Goal: Task Accomplishment & Management: Complete application form

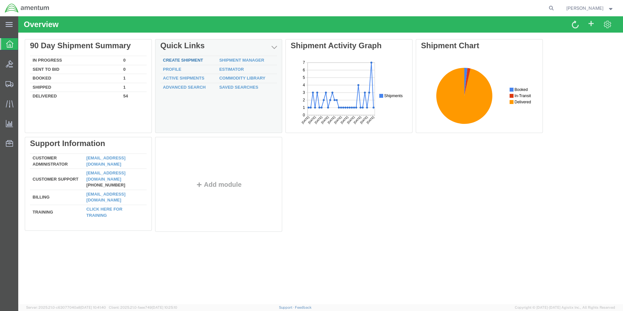
click at [190, 62] on link "Create Shipment" at bounding box center [183, 60] width 40 height 5
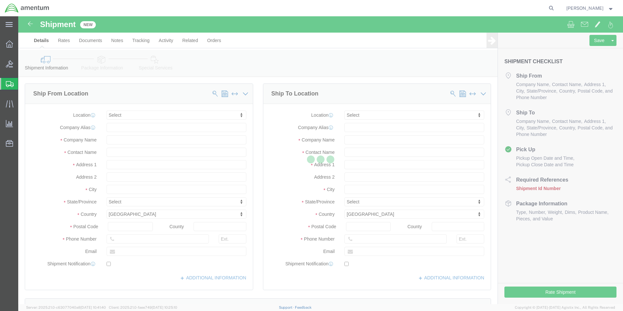
select select
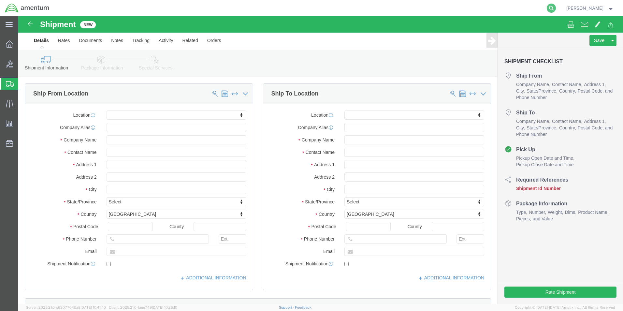
click at [553, 9] on icon at bounding box center [551, 8] width 9 height 9
click at [467, 7] on input "search" at bounding box center [448, 8] width 198 height 16
paste input "DCO-25288-169478"
type input "DCO-25288-169478"
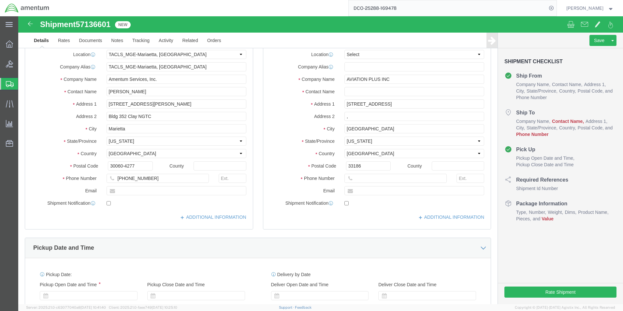
select select "42748"
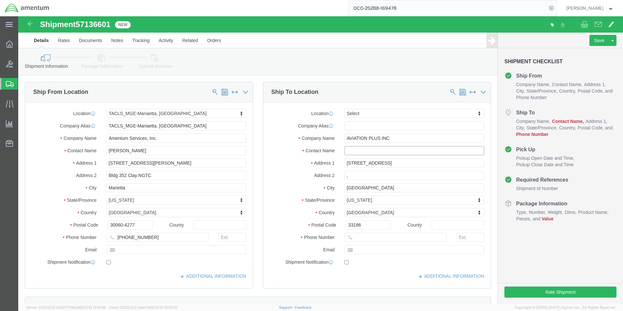
click input "text"
type input "H"
type input "T"
type input "y"
type input "[PERSON_NAME]"
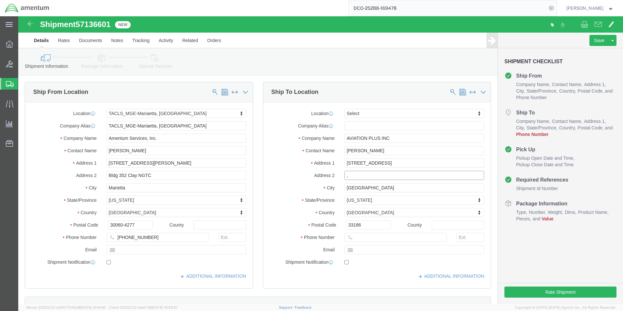
click input ","
click input "text"
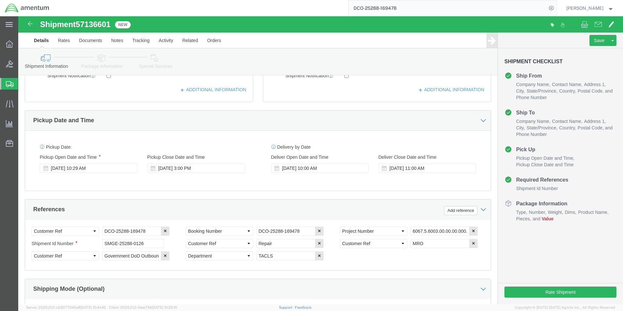
scroll to position [293, 0]
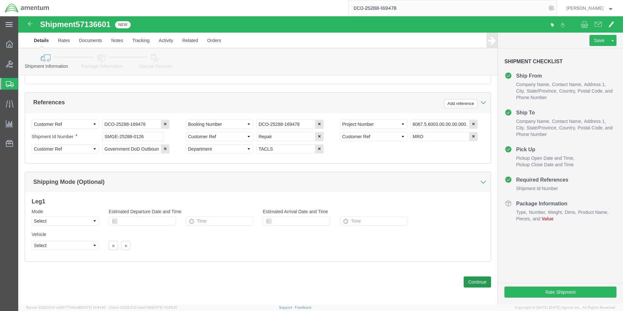
type input "3303603725"
click button "Continue"
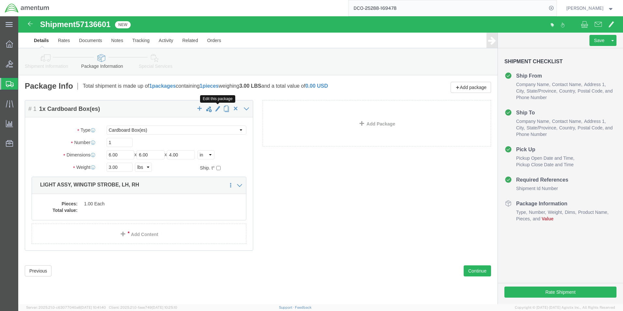
click span "button"
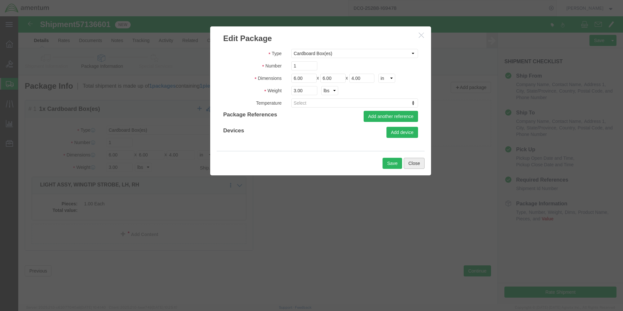
click button "Close"
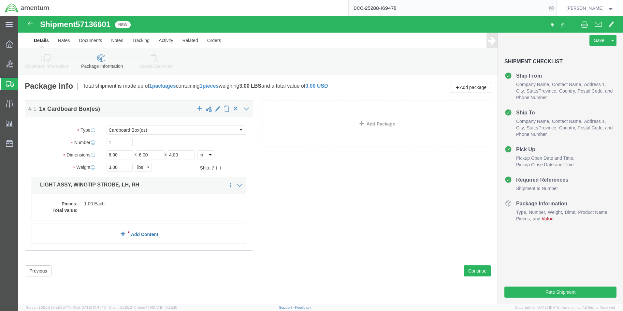
click link "Add Content"
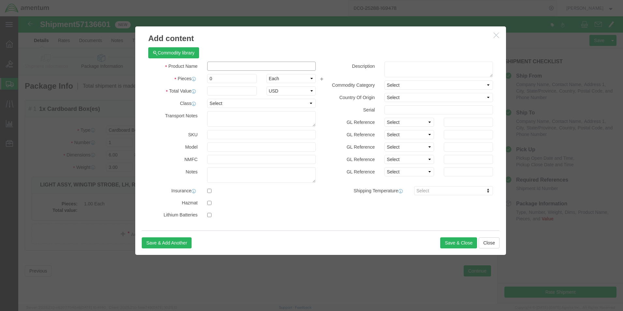
drag, startPoint x: 220, startPoint y: 67, endPoint x: 202, endPoint y: 51, distance: 24.5
click input "text"
type input "AC PARTS"
click input "0"
type input "1"
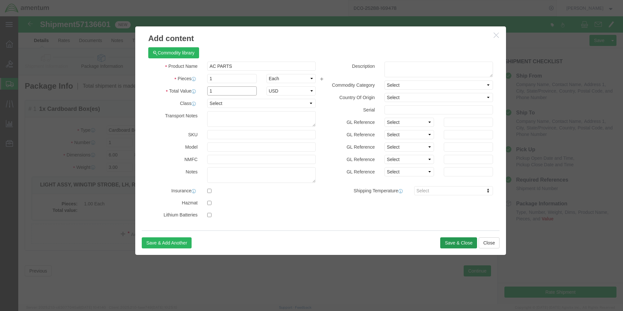
type input "1"
click button "Save & Close"
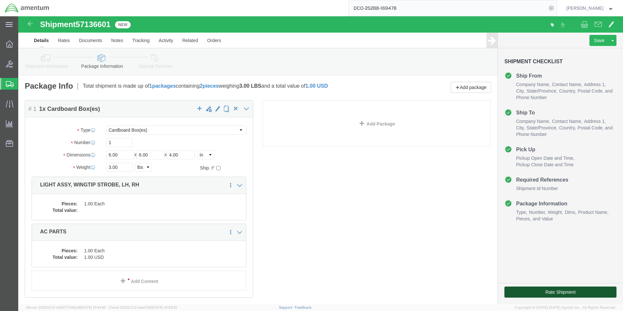
click button "Rate Shipment"
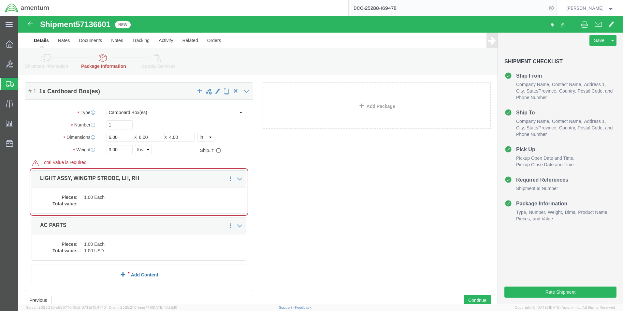
scroll to position [66, 0]
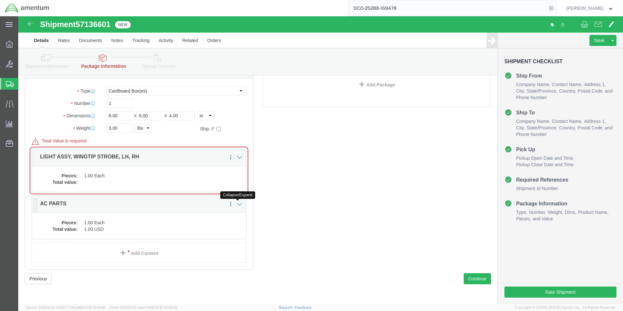
click icon
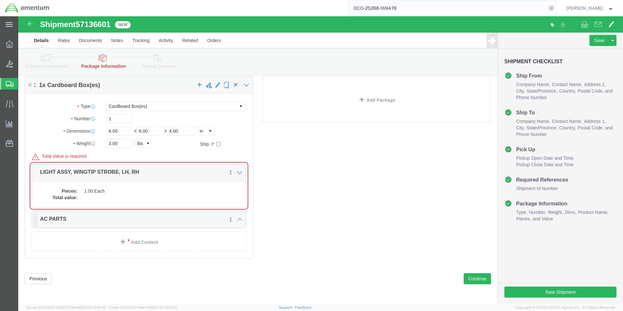
scroll to position [51, 0]
click link
click link "Delete this content"
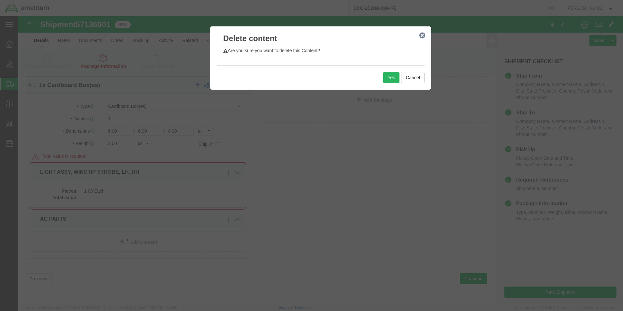
click div "Yes Cancel"
click button "Yes"
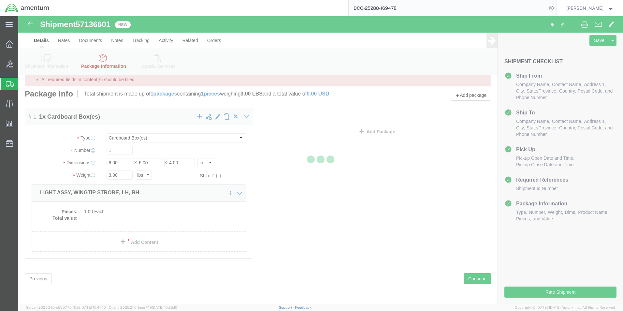
scroll to position [0, 0]
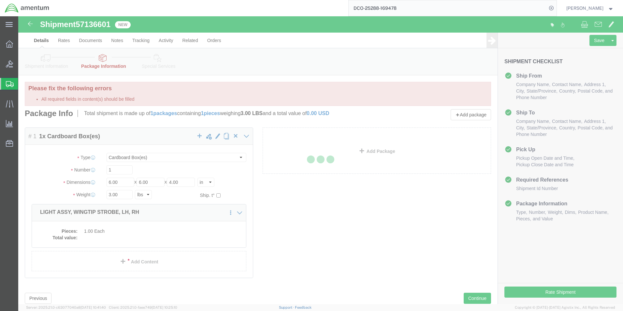
select select "CBOX"
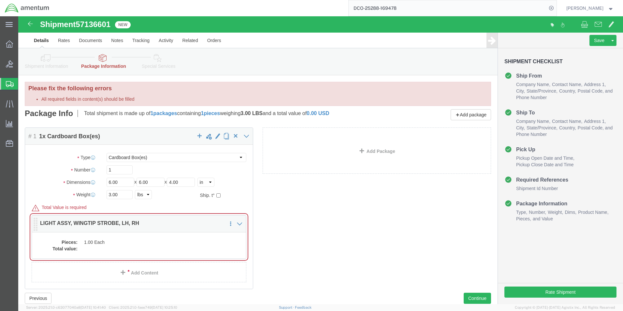
click div "Pieces: 1.00 Each Total value:"
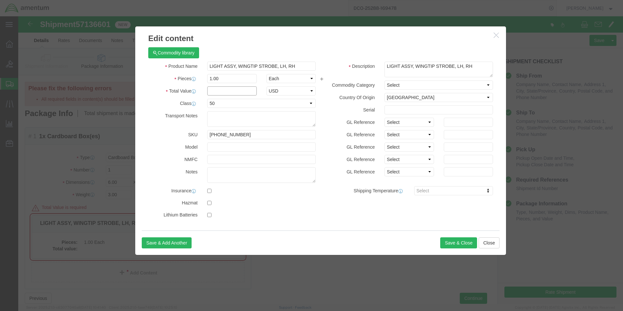
click input "text"
type input "1"
click button "Save & Close"
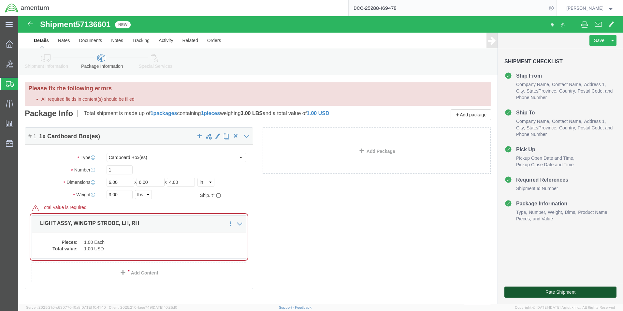
click button "Rate Shipment"
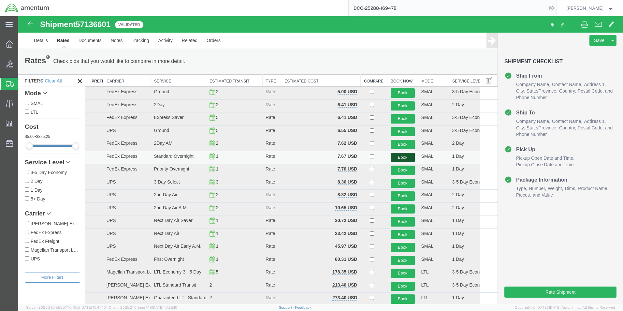
click at [394, 156] on button "Book" at bounding box center [403, 157] width 24 height 9
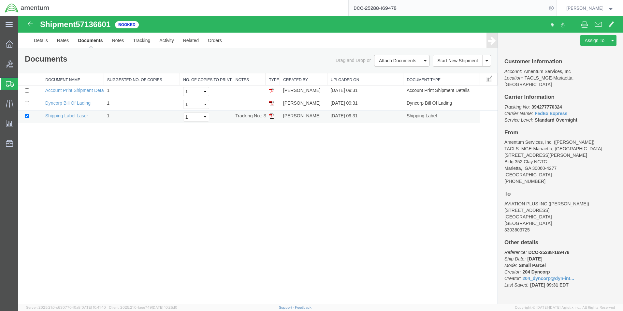
click at [272, 119] on td at bounding box center [273, 117] width 14 height 13
click at [271, 116] on img at bounding box center [271, 115] width 5 height 5
